Goal: Task Accomplishment & Management: Manage account settings

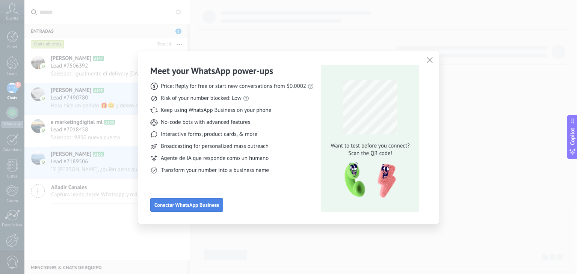
click at [187, 208] on button "Conectar WhatsApp Business" at bounding box center [186, 205] width 73 height 14
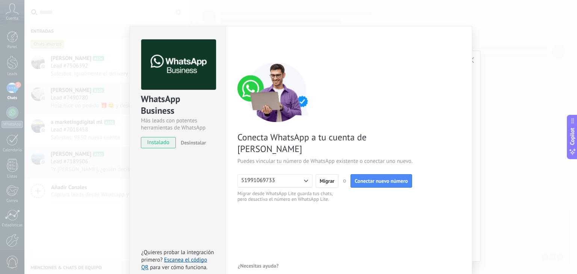
click at [155, 140] on span "instalado" at bounding box center [158, 142] width 34 height 11
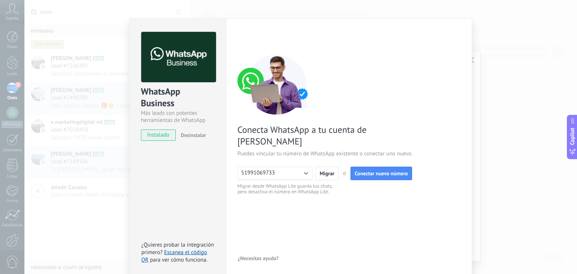
scroll to position [11, 0]
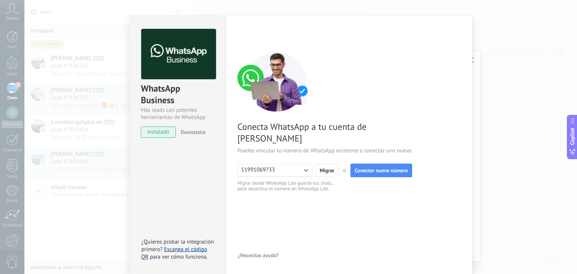
click at [190, 250] on link "Escanea el código QR" at bounding box center [174, 253] width 66 height 15
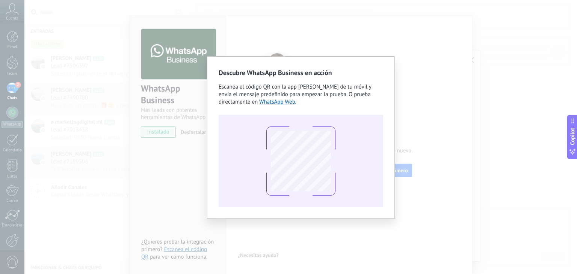
click at [482, 53] on div "Descubre WhatsApp Business en acción Escanea el código QR con la app [PERSON_NA…" at bounding box center [300, 137] width 552 height 274
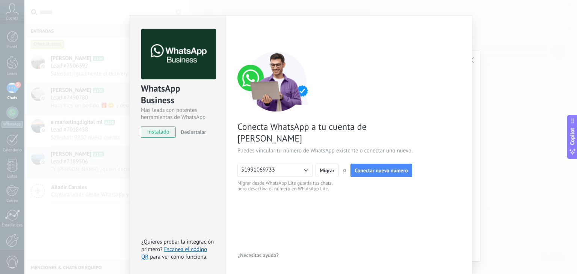
click at [510, 45] on div "WhatsApp Business Más leads con potentes herramientas de WhatsApp instalado Des…" at bounding box center [300, 137] width 552 height 274
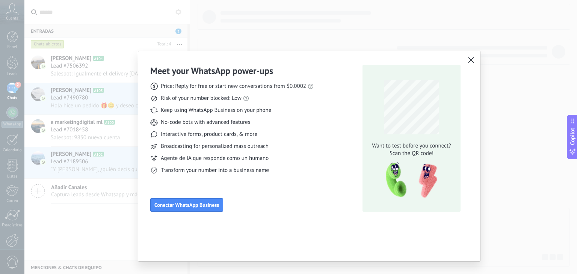
scroll to position [0, 0]
click at [510, 45] on div "Meet your WhatsApp power‑ups Price: Reply for free or start new conversations f…" at bounding box center [288, 137] width 577 height 274
click at [349, 140] on div "Meet your WhatsApp power‑ups Price: Reply for free or start new conversations f…" at bounding box center [309, 138] width 318 height 147
click at [181, 209] on button "Conectar WhatsApp Business" at bounding box center [186, 205] width 73 height 14
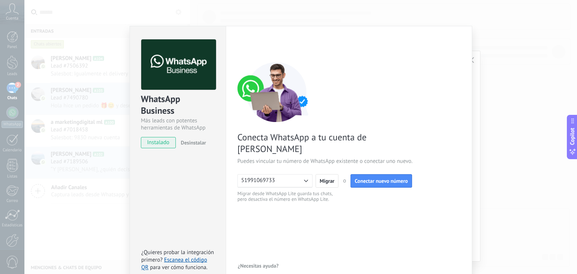
click at [161, 147] on span "instalado" at bounding box center [158, 142] width 34 height 11
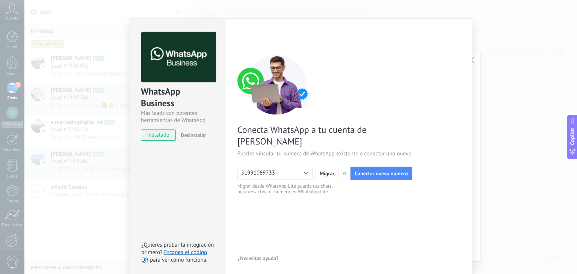
scroll to position [11, 0]
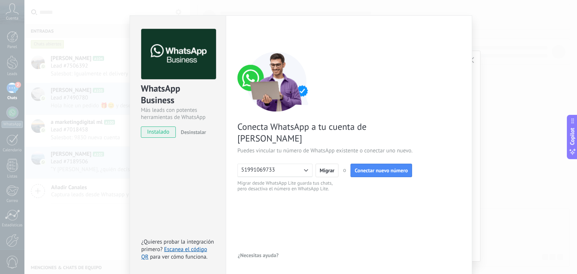
click at [275, 164] on button "51991069733" at bounding box center [274, 171] width 75 height 14
click at [278, 164] on li "51991069733" at bounding box center [272, 170] width 79 height 13
click at [278, 164] on button "51991069733" at bounding box center [274, 171] width 75 height 14
click at [297, 209] on div "< Volver 1 Conectar Facebook 2 Finalizar configuración Conecta WhatsApp a tu cu…" at bounding box center [348, 145] width 223 height 232
click at [370, 168] on span "Conectar nuevo número" at bounding box center [381, 170] width 53 height 5
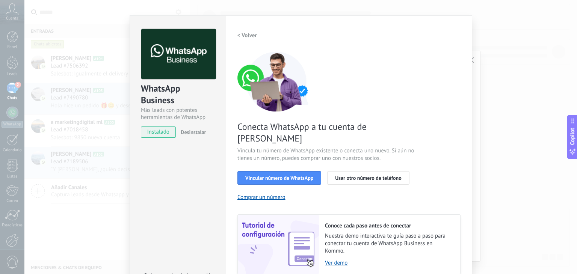
scroll to position [32, 0]
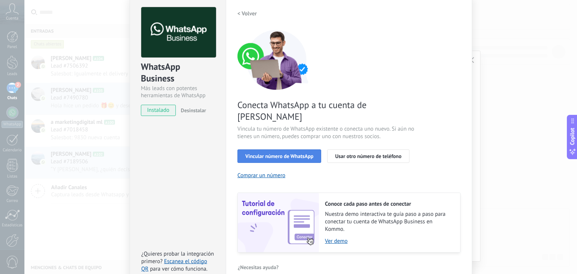
click at [279, 154] on span "Vincular número de WhatsApp" at bounding box center [279, 156] width 68 height 5
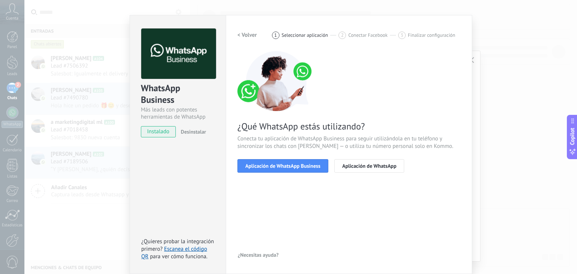
scroll to position [11, 0]
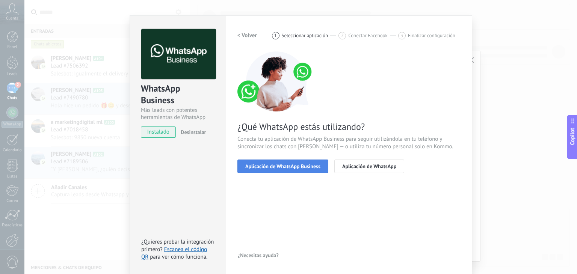
click at [276, 164] on span "Aplicación de WhatsApp Business" at bounding box center [282, 166] width 75 height 5
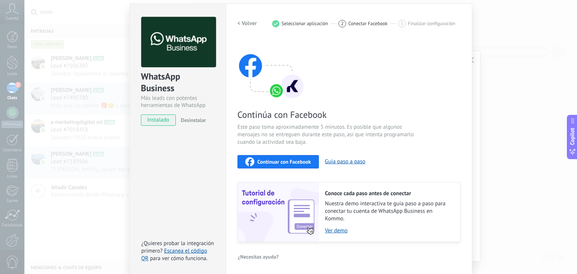
scroll to position [24, 0]
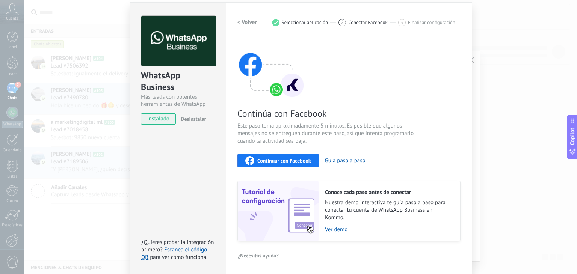
click at [279, 158] on span "Continuar con Facebook" at bounding box center [284, 160] width 54 height 5
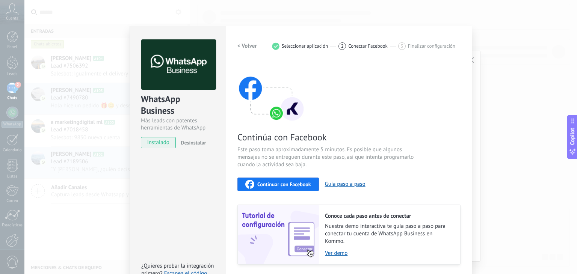
click at [515, 77] on div "WhatsApp Business Más leads con potentes herramientas de WhatsApp instalado Des…" at bounding box center [300, 137] width 552 height 274
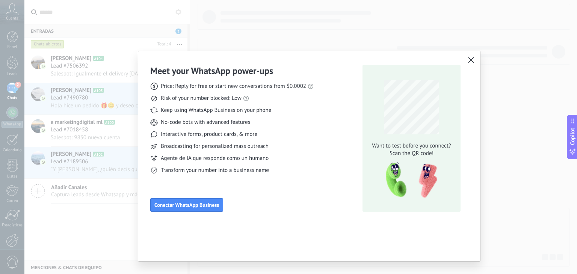
click at [511, 66] on div "Meet your WhatsApp power‑ups Price: Reply for free or start new conversations f…" at bounding box center [288, 137] width 577 height 274
drag, startPoint x: 478, startPoint y: 60, endPoint x: 469, endPoint y: 62, distance: 9.1
click at [475, 61] on div "Meet your WhatsApp power‑ups Price: Reply for free or start new conversations f…" at bounding box center [309, 156] width 342 height 210
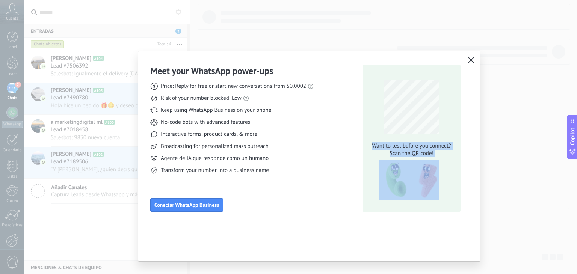
click at [469, 62] on icon "button" at bounding box center [471, 60] width 6 height 6
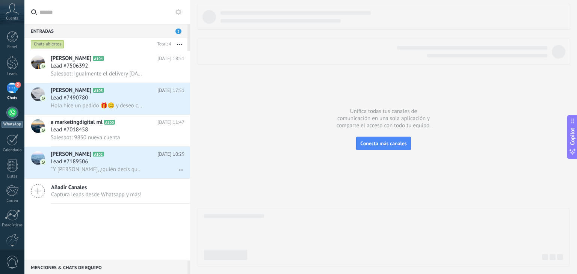
click at [12, 113] on div at bounding box center [12, 113] width 12 height 12
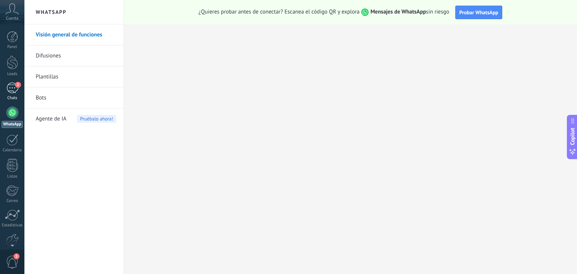
click at [12, 85] on div "2" at bounding box center [12, 88] width 12 height 11
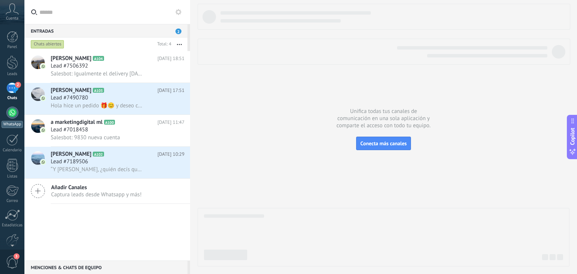
click at [12, 115] on div at bounding box center [12, 113] width 12 height 12
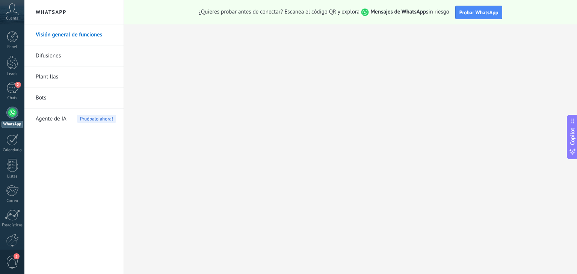
click at [5, 110] on link "WhatsApp" at bounding box center [12, 117] width 24 height 21
click at [12, 112] on div at bounding box center [12, 113] width 12 height 12
click at [12, 98] on div "Chats" at bounding box center [13, 98] width 22 height 5
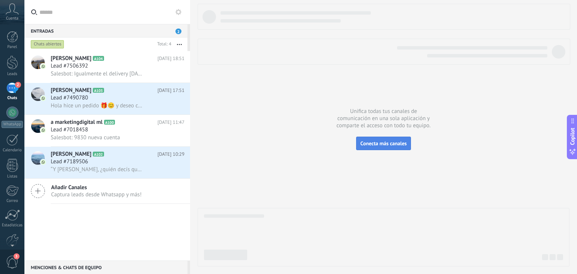
click at [406, 140] on span "Conecta más canales" at bounding box center [383, 143] width 46 height 7
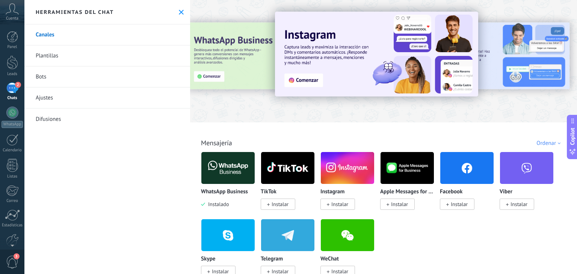
click at [180, 12] on icon at bounding box center [181, 12] width 5 height 5
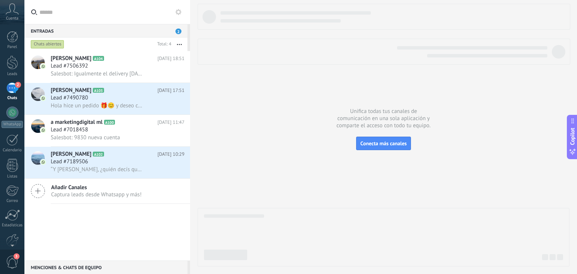
scroll to position [5, 0]
click at [6, 262] on span "3" at bounding box center [12, 262] width 13 height 13
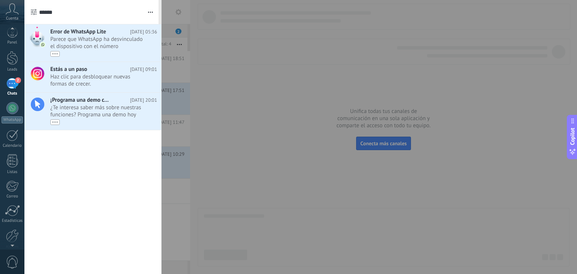
scroll to position [0, 0]
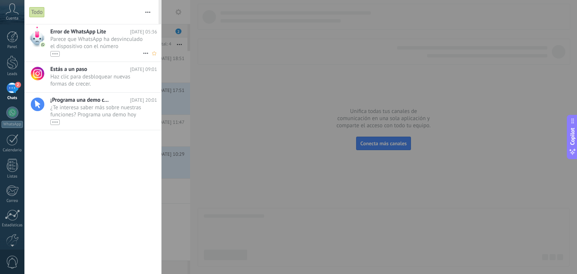
click at [98, 39] on span "Parece que WhatsApp ha desvinculado el dispositivo con el número (51991069733) …" at bounding box center [96, 46] width 92 height 21
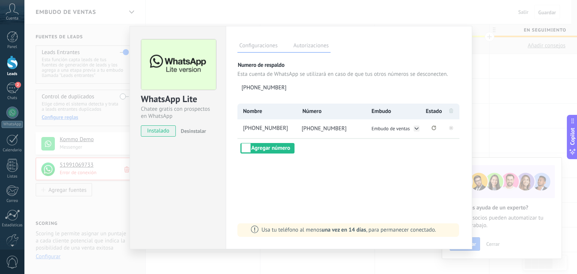
click at [386, 189] on div "Configuraciones Autorizaciones Esta pestaña registra a los usuarios que han con…" at bounding box center [349, 137] width 246 height 223
click at [161, 128] on span "instalado" at bounding box center [158, 130] width 34 height 11
click at [381, 226] on div "Usa tu teléfono al menos una vez en 14 días , para permanecer conectado." at bounding box center [348, 230] width 222 height 14
click at [315, 48] on label "Autorizaciones" at bounding box center [310, 46] width 39 height 11
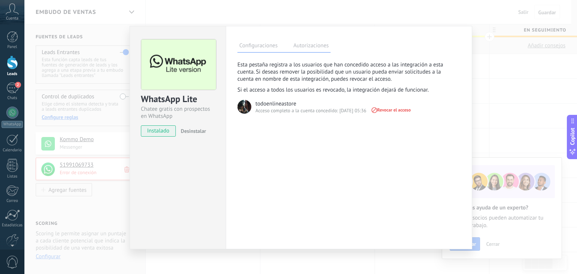
click at [249, 49] on label "Configuraciones" at bounding box center [258, 46] width 42 height 11
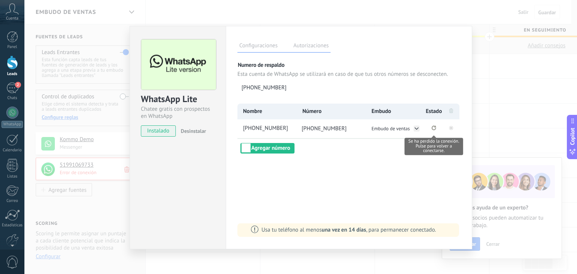
click at [433, 128] on icon "Se ha perdido la conexión. Pulse para volver a conectarse." at bounding box center [434, 127] width 5 height 5
click at [433, 128] on circle "Se ha perdido la conexión. Para restablecerla, remuevalo y vuelva a conectarlo." at bounding box center [434, 128] width 5 height 5
click at [450, 129] on rect at bounding box center [451, 128] width 5 height 5
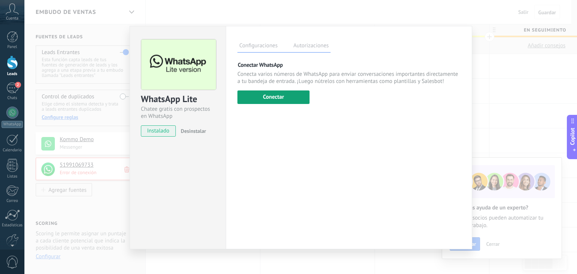
click at [280, 96] on button "Conectar" at bounding box center [273, 98] width 72 height 14
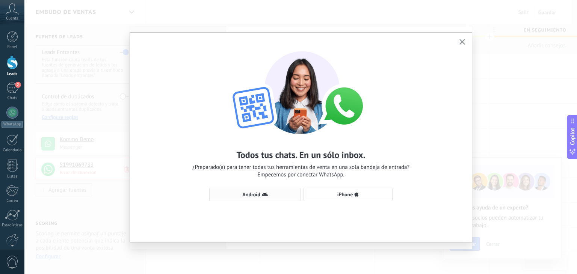
click at [263, 191] on button "Android" at bounding box center [255, 195] width 92 height 14
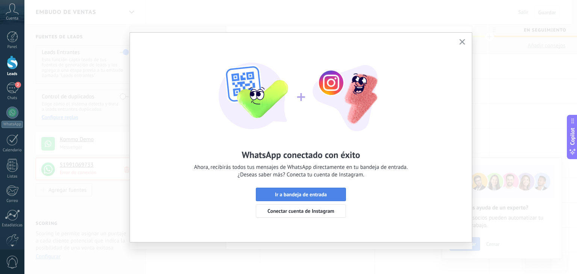
click at [322, 193] on span "Ir a bandeja de entrada" at bounding box center [301, 194] width 52 height 5
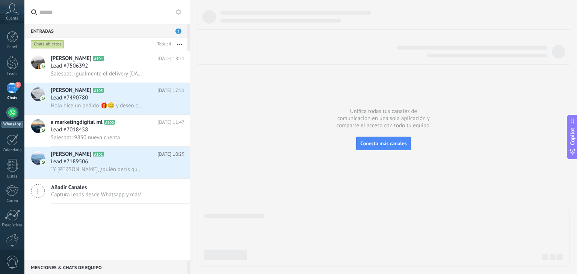
click at [8, 115] on div at bounding box center [12, 113] width 12 height 12
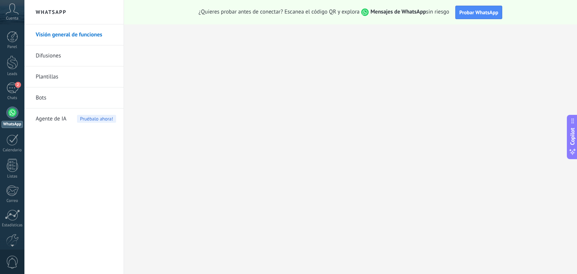
click at [5, 259] on div "0" at bounding box center [12, 261] width 24 height 25
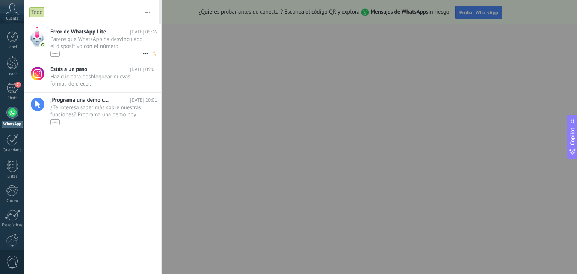
click at [102, 42] on span "Parece que WhatsApp ha desvinculado el dispositivo con el número (51991069733) …" at bounding box center [96, 46] width 92 height 21
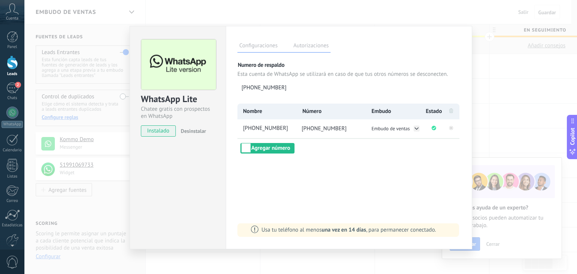
click at [489, 91] on div "WhatsApp Lite Chatee gratis con prospectos en WhatsApp instalado Desinstalar Co…" at bounding box center [300, 137] width 552 height 274
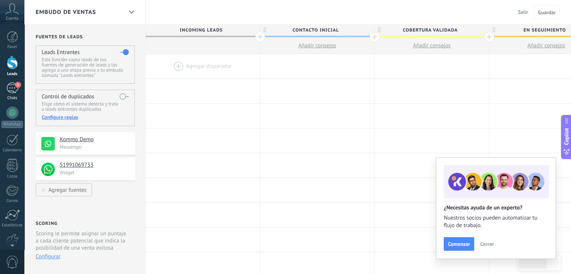
click at [19, 84] on span "2" at bounding box center [18, 85] width 6 height 6
